Goal: Task Accomplishment & Management: Complete application form

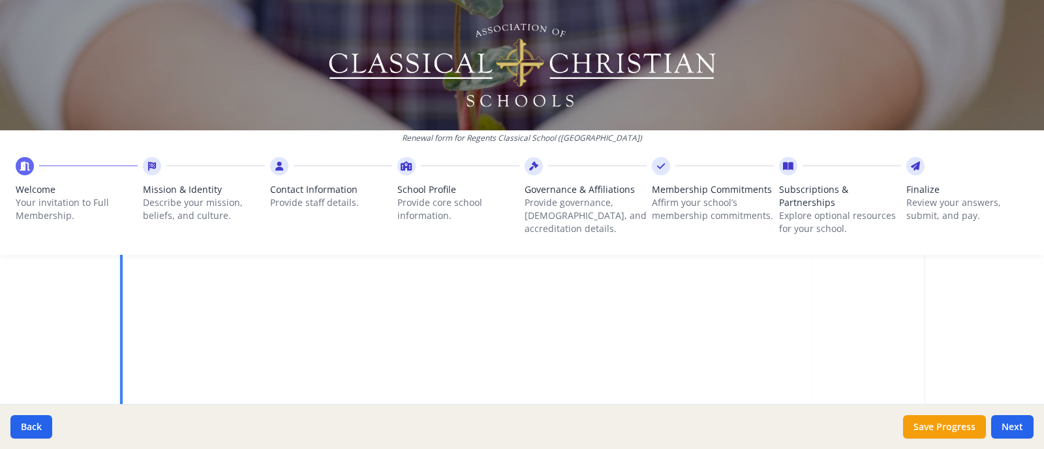
scroll to position [469, 0]
click at [1011, 432] on button "Next" at bounding box center [1012, 426] width 42 height 23
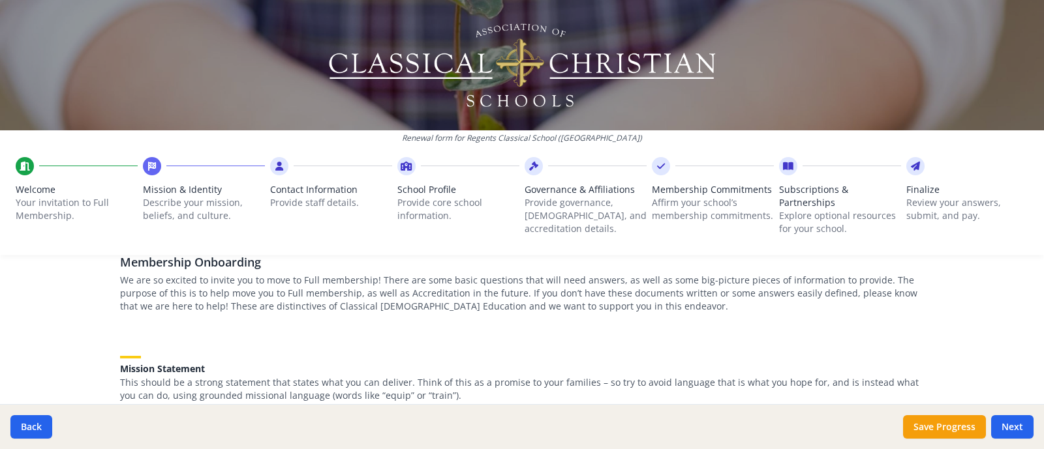
scroll to position [0, 0]
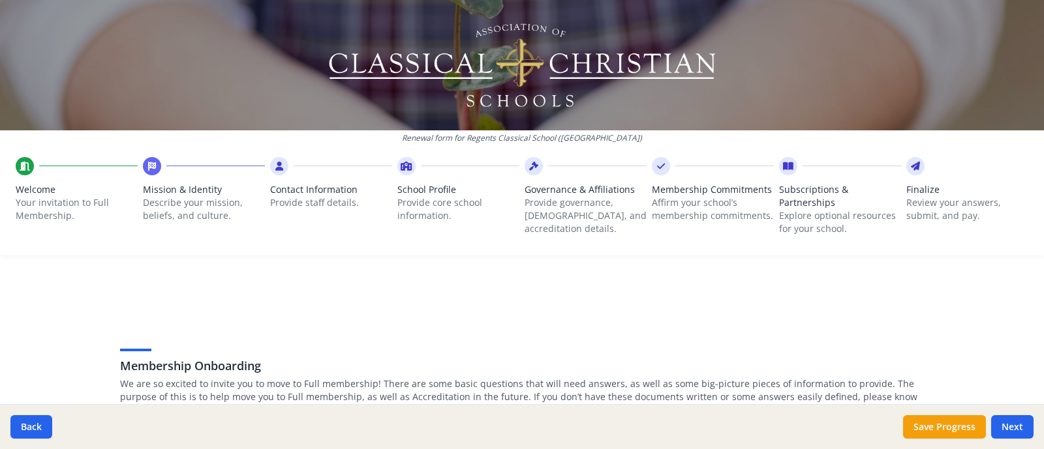
click at [23, 167] on icon at bounding box center [25, 166] width 10 height 13
